Goal: Task Accomplishment & Management: Manage account settings

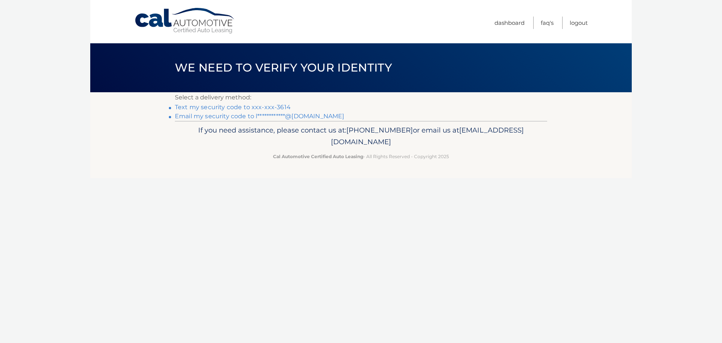
click at [236, 109] on link "Text my security code to xxx-xxx-3614" at bounding box center [233, 106] width 116 height 7
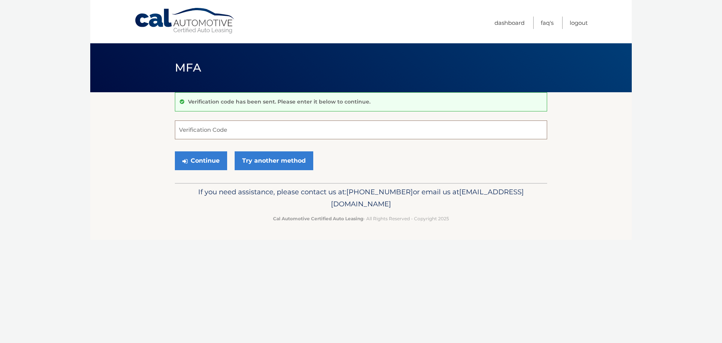
click at [231, 130] on input "Verification Code" at bounding box center [361, 129] width 372 height 19
type input "716767"
click at [175, 151] on button "Continue" at bounding box center [201, 160] width 52 height 19
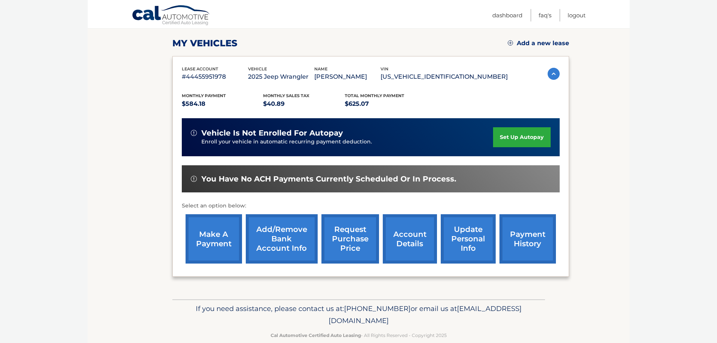
scroll to position [113, 0]
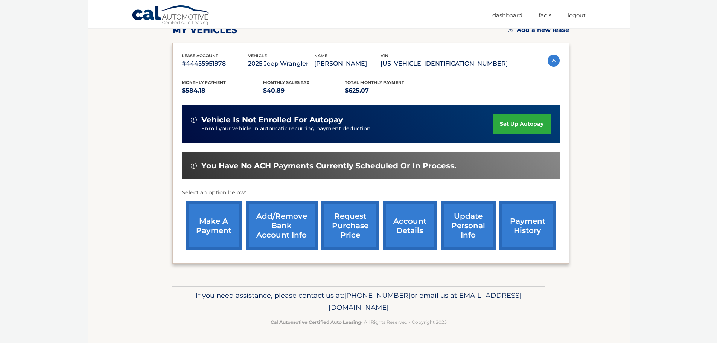
click at [267, 243] on link "Add/Remove bank account info" at bounding box center [282, 225] width 72 height 49
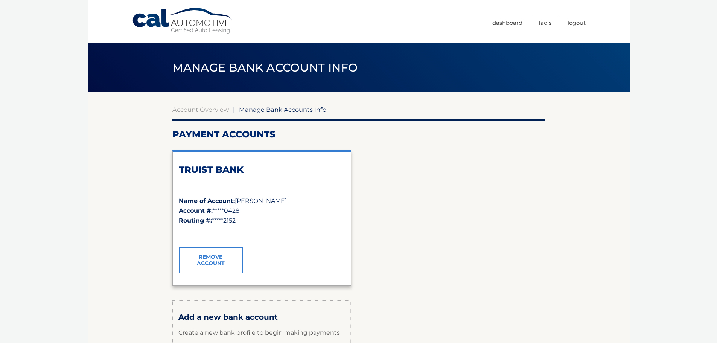
click at [228, 257] on link "Remove Account" at bounding box center [211, 260] width 64 height 26
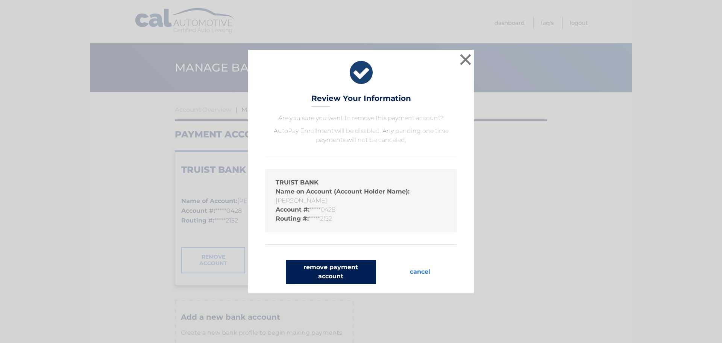
click at [351, 274] on button "remove payment account" at bounding box center [331, 272] width 90 height 24
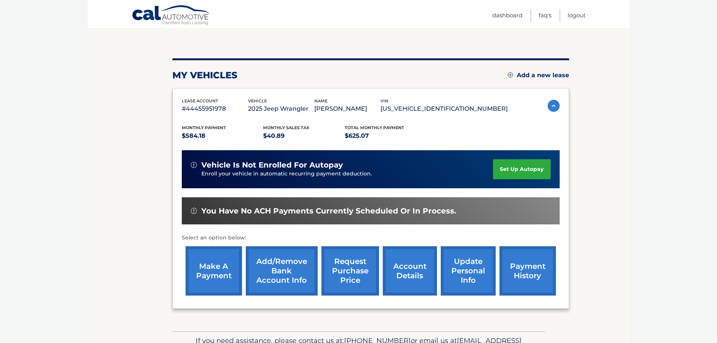
scroll to position [75, 0]
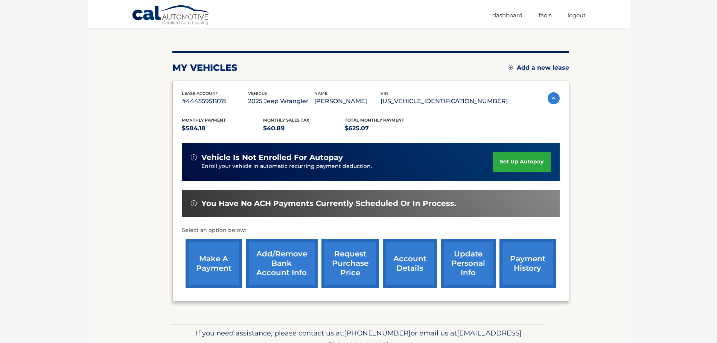
click at [216, 278] on link "make a payment" at bounding box center [213, 263] width 56 height 49
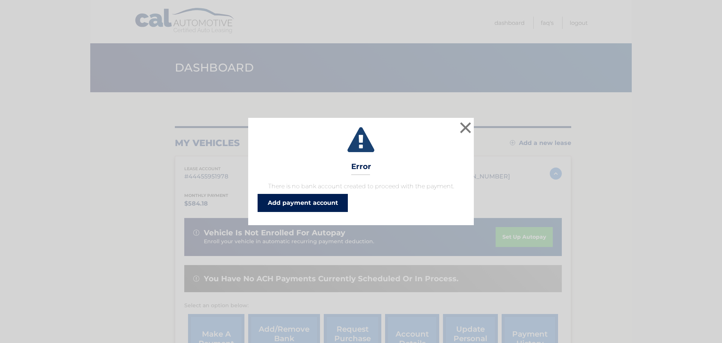
click at [321, 205] on link "Add payment account" at bounding box center [303, 203] width 90 height 18
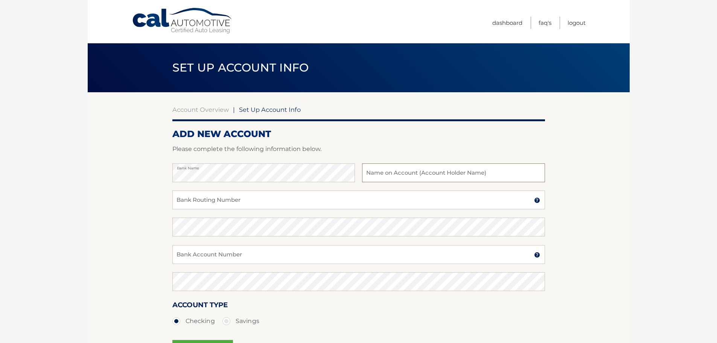
click at [410, 168] on input "text" at bounding box center [453, 172] width 182 height 19
type input "[PERSON_NAME]"
click at [446, 206] on input "Bank Routing Number" at bounding box center [358, 199] width 372 height 19
type input "063102152"
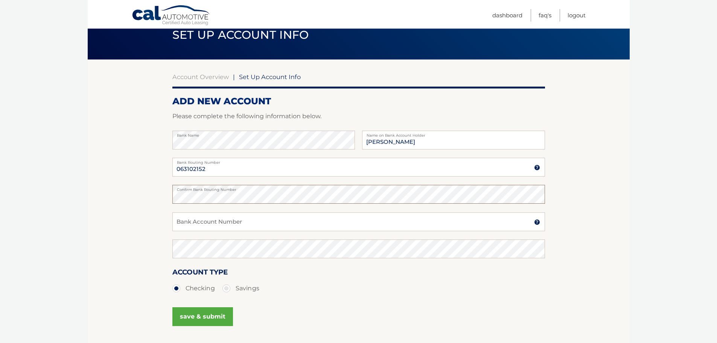
scroll to position [75, 0]
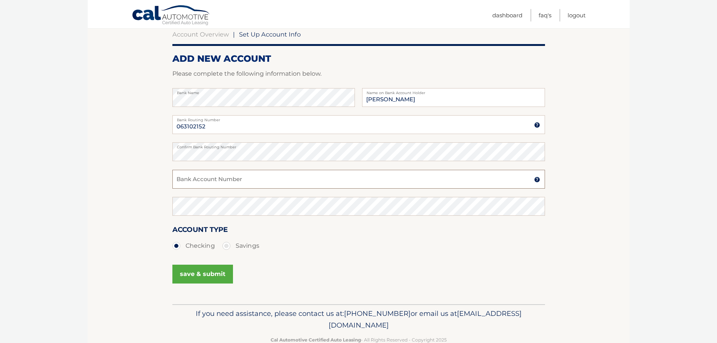
click at [258, 183] on input "Bank Account Number" at bounding box center [358, 179] width 372 height 19
click at [208, 177] on input "Bank Account Number" at bounding box center [358, 179] width 372 height 19
click at [163, 152] on section "Account Overview | Set Up Account Info ADD NEW ACCOUNT Please complete the foll…" at bounding box center [359, 160] width 542 height 287
click at [216, 181] on input "Bank Account Number" at bounding box center [358, 179] width 372 height 19
paste input "371003682906"
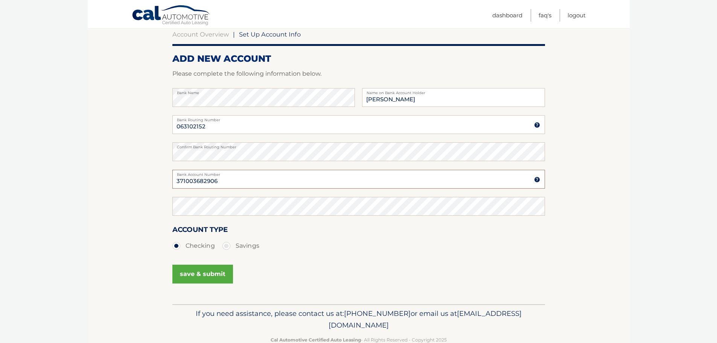
type input "371003682906"
drag, startPoint x: 209, startPoint y: 128, endPoint x: 172, endPoint y: 128, distance: 36.5
click at [172, 128] on input "063102152" at bounding box center [358, 124] width 372 height 19
click at [156, 161] on section "Account Overview | Set Up Account Info ADD NEW ACCOUNT Please complete the foll…" at bounding box center [359, 160] width 542 height 287
click at [212, 278] on button "save & submit" at bounding box center [202, 273] width 61 height 19
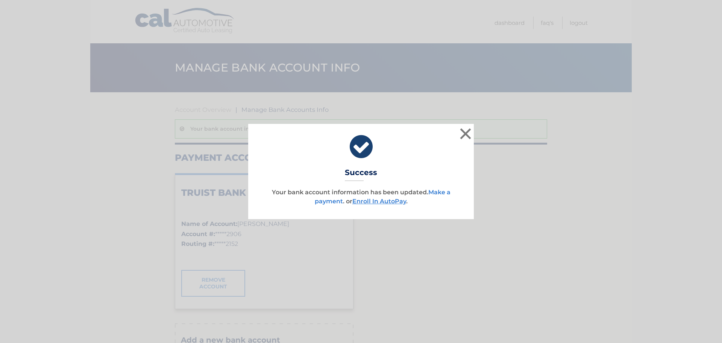
click at [441, 189] on link "Make a payment" at bounding box center [383, 196] width 136 height 16
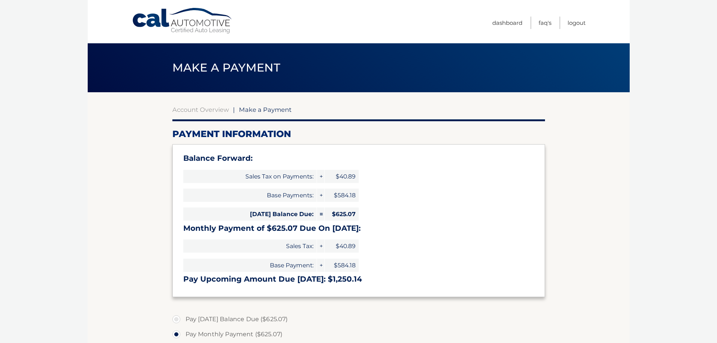
select select "MzU0NzM0OTgtMTgwNC00YzYwLTgwZDYtYzA5NzYxY2U3Yzdl"
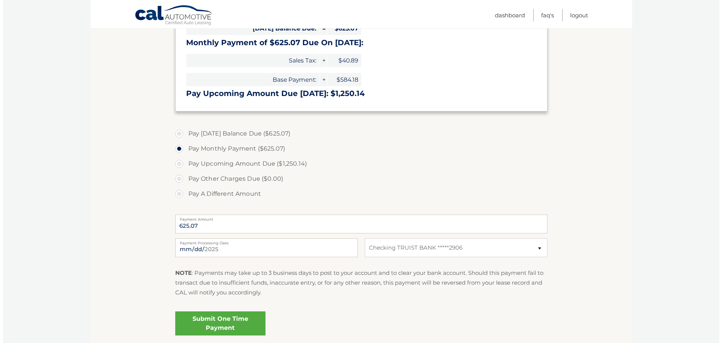
scroll to position [188, 0]
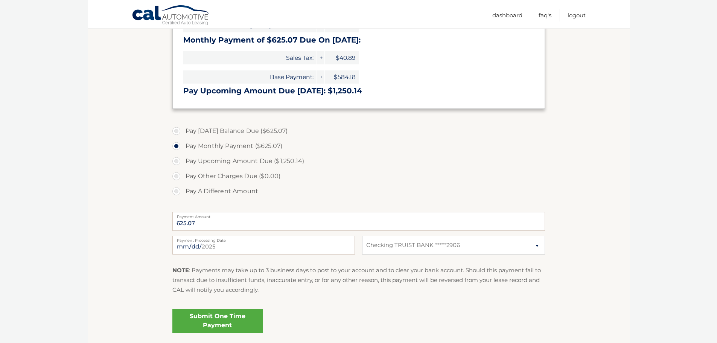
click at [213, 321] on link "Submit One Time Payment" at bounding box center [217, 320] width 90 height 24
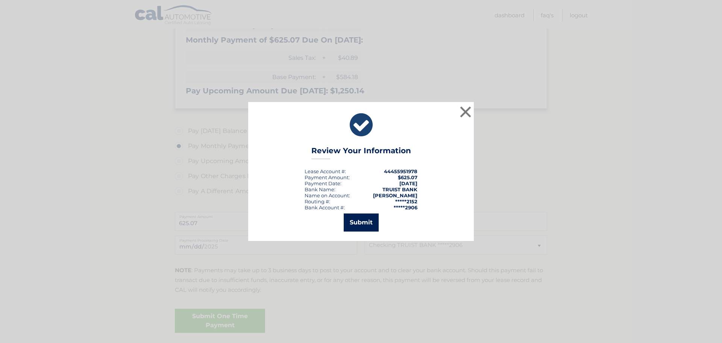
click at [365, 220] on button "Submit" at bounding box center [361, 222] width 35 height 18
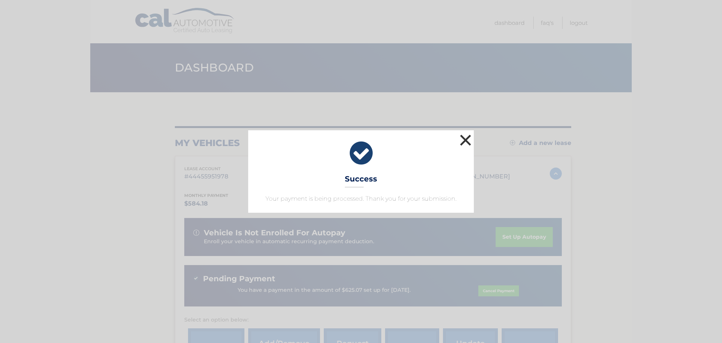
click at [464, 139] on button "×" at bounding box center [465, 139] width 15 height 15
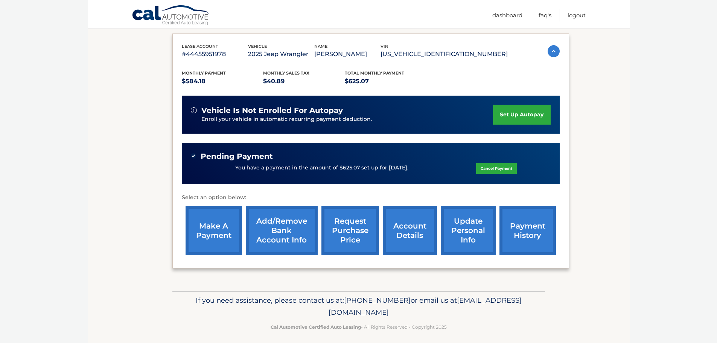
scroll to position [128, 0]
